Goal: Find specific page/section: Find specific page/section

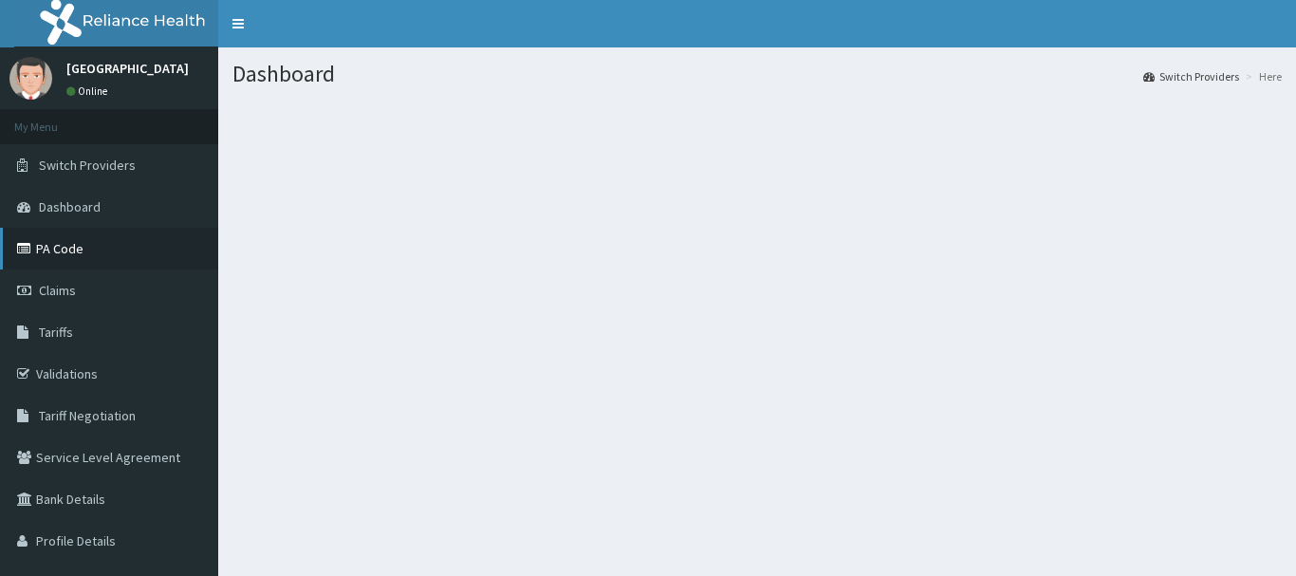
click at [96, 256] on link "PA Code" at bounding box center [109, 249] width 218 height 42
click at [103, 248] on link "PA Code" at bounding box center [109, 249] width 218 height 42
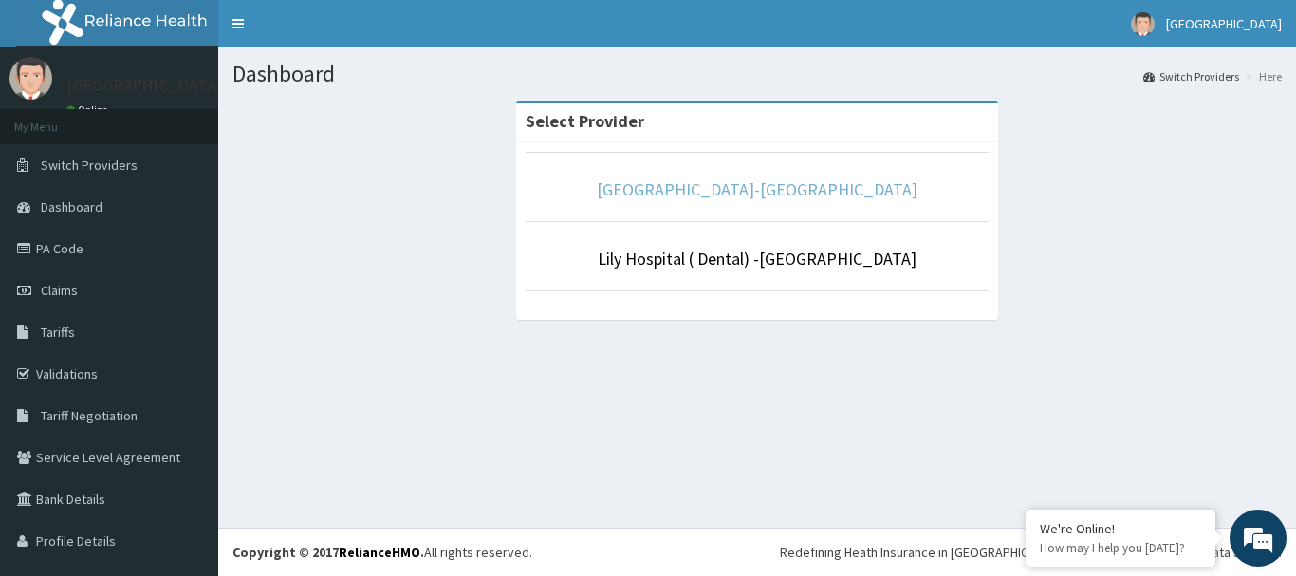
click at [742, 197] on link "[GEOGRAPHIC_DATA]-[GEOGRAPHIC_DATA]" at bounding box center [757, 189] width 321 height 22
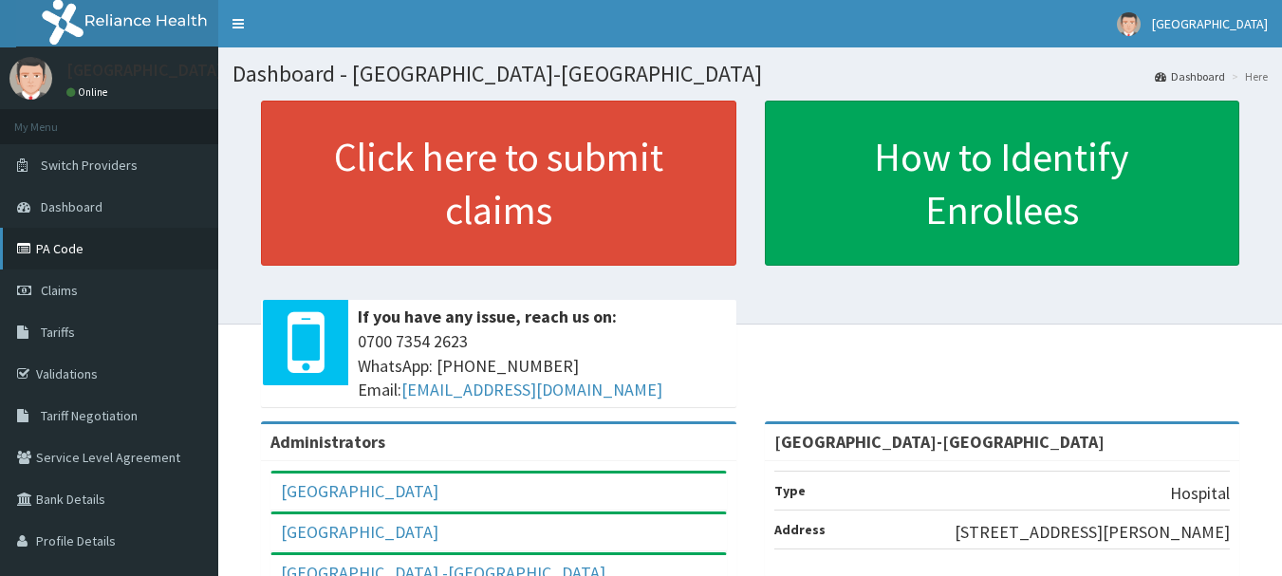
click at [111, 247] on link "PA Code" at bounding box center [109, 249] width 218 height 42
